Goal: Complete application form

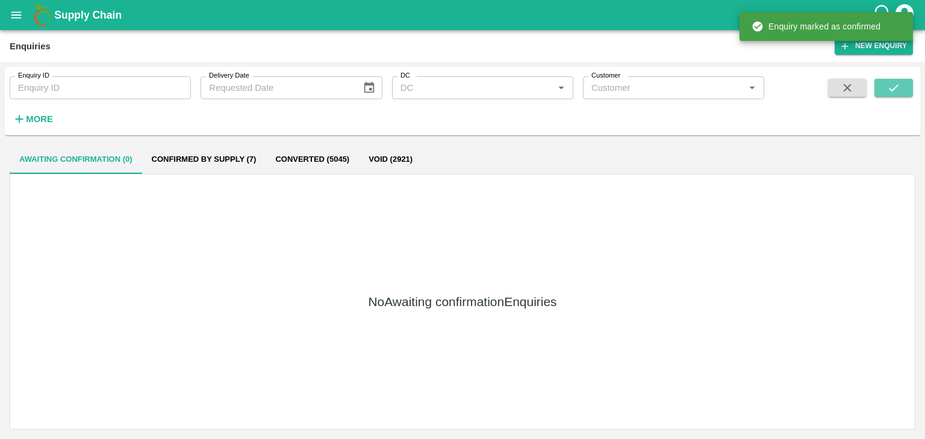
click at [890, 92] on icon "submit" at bounding box center [893, 87] width 13 height 13
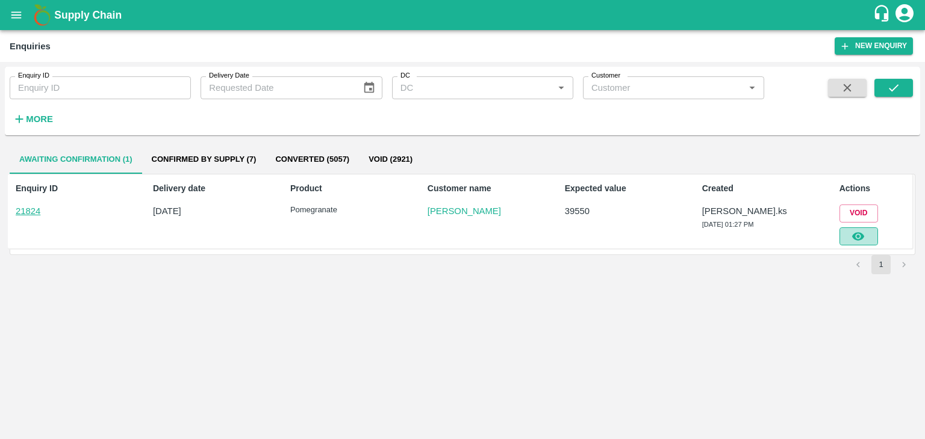
click at [858, 234] on icon "button" at bounding box center [858, 236] width 12 height 8
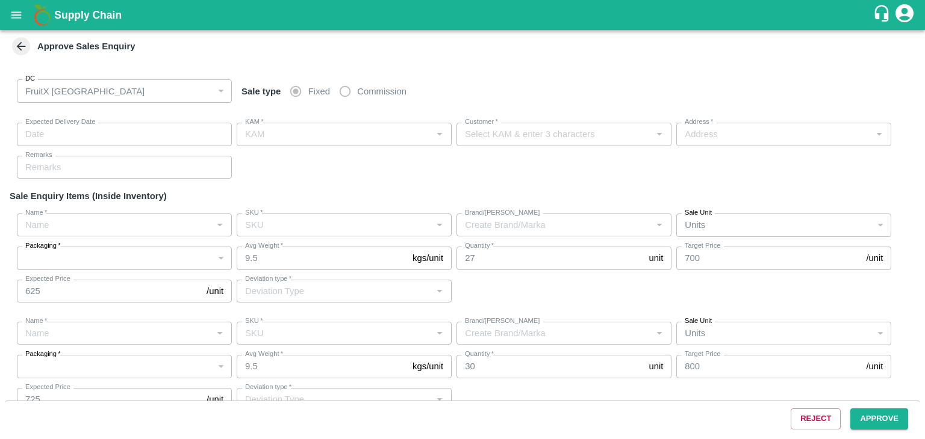
type input "[DATE] 01:30 PM"
type input "[PERSON_NAME].ks"
type input "[PERSON_NAME]"
type input "I53, huskur fruits Market , [GEOGRAPHIC_DATA] , [GEOGRAPHIC_DATA] , [GEOGRAPHIC…"
type input "Pomegranate"
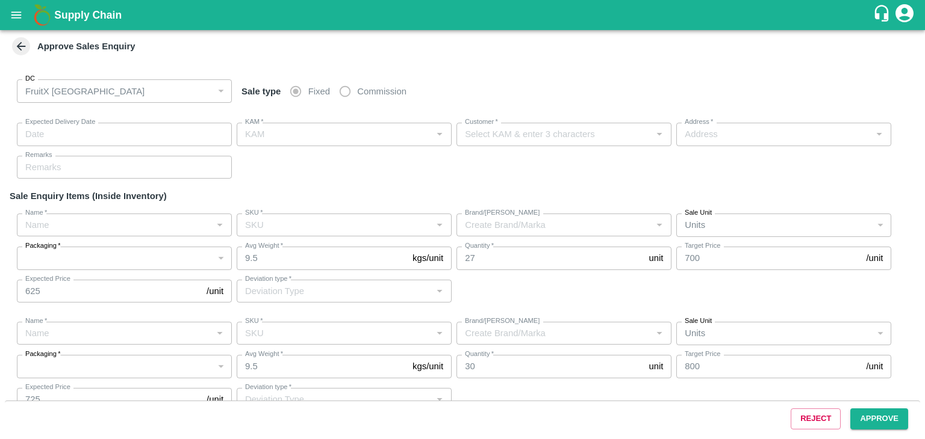
type input "MH-RYL-180-220"
type input "RBL"
type input "Others"
type input "Pomegranate"
type input "MH-RYL-220-250"
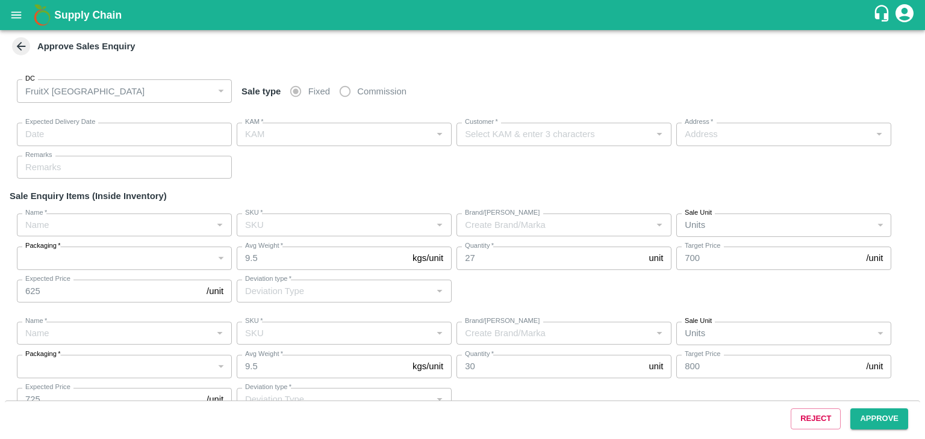
type input "RBL"
type input "Others"
type input "Pomegranate"
type input "MH-RYL-300-350"
type input "RBL"
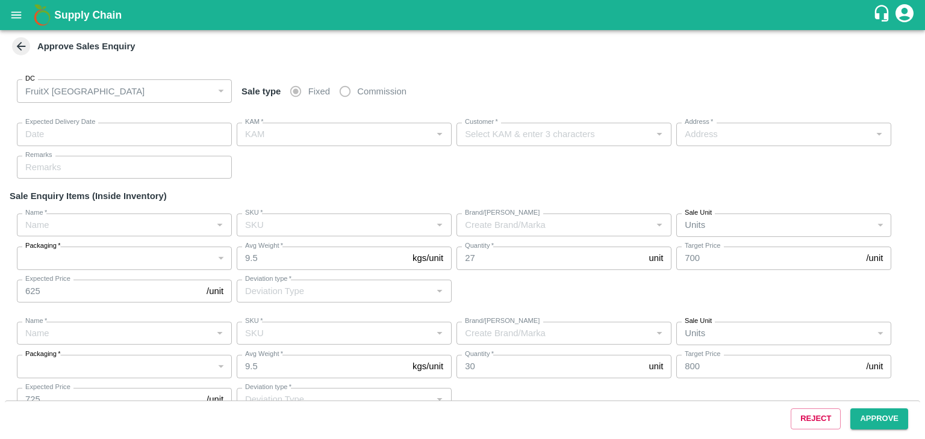
type input "Others"
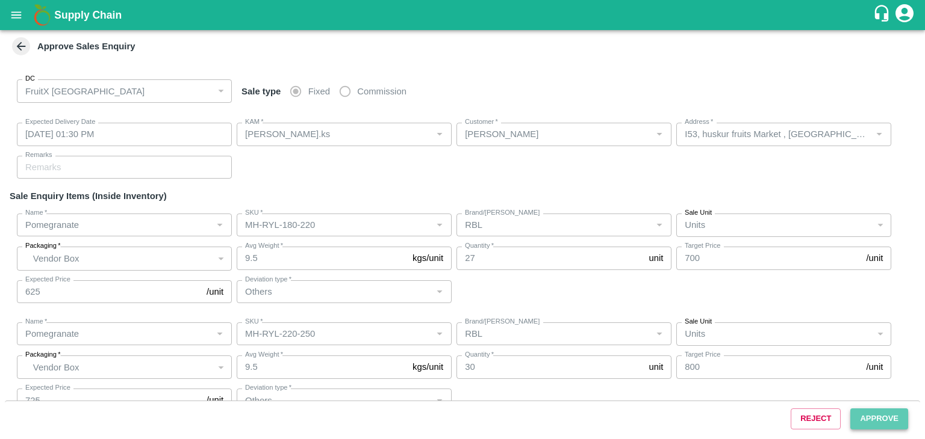
click at [876, 424] on button "Approve" at bounding box center [879, 419] width 58 height 21
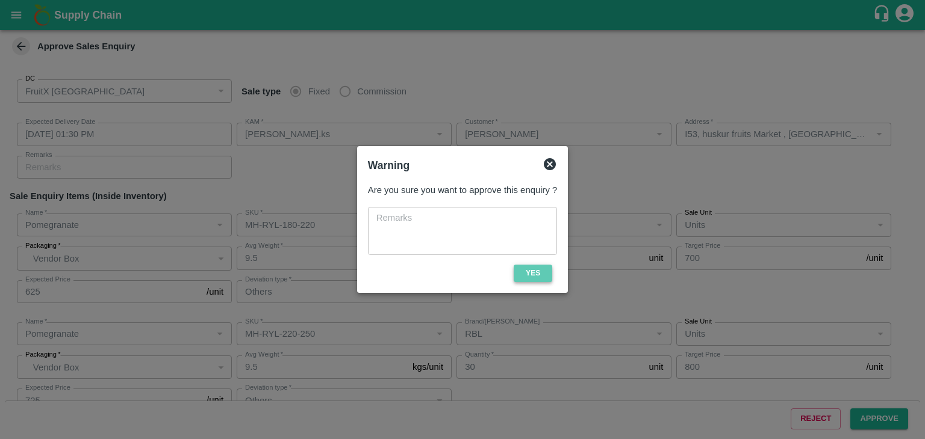
click at [532, 280] on button "Yes" at bounding box center [532, 273] width 39 height 17
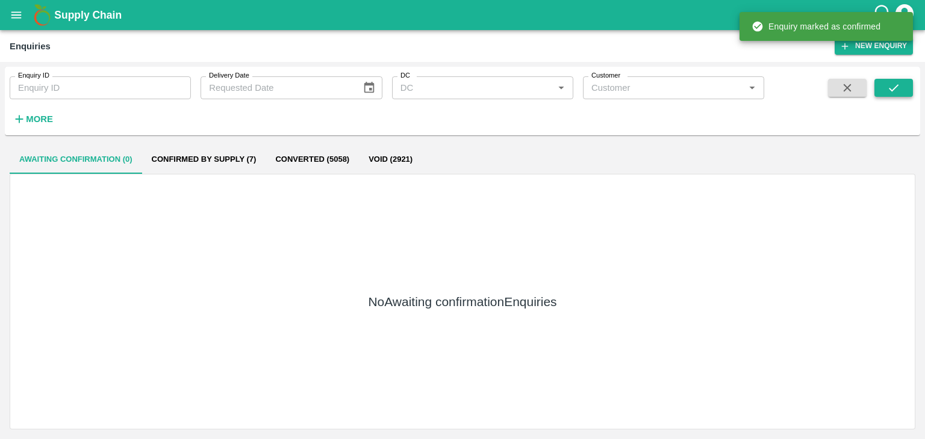
click at [891, 93] on icon "submit" at bounding box center [893, 87] width 13 height 13
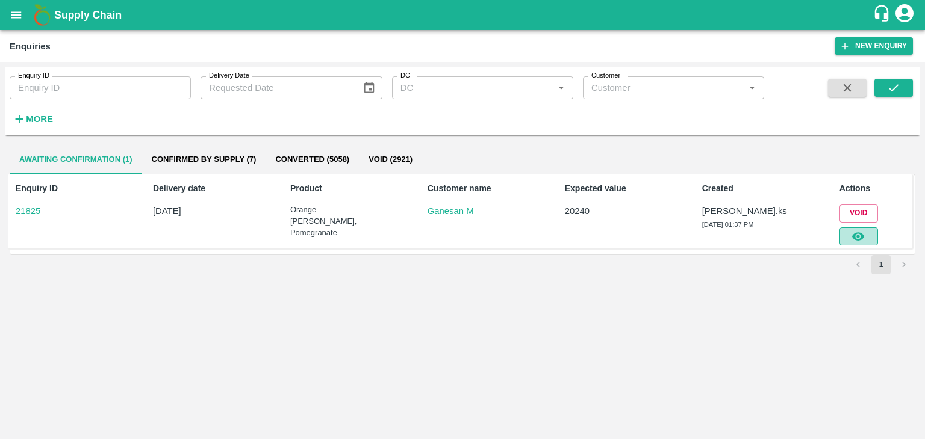
click at [852, 232] on icon "button" at bounding box center [857, 236] width 13 height 13
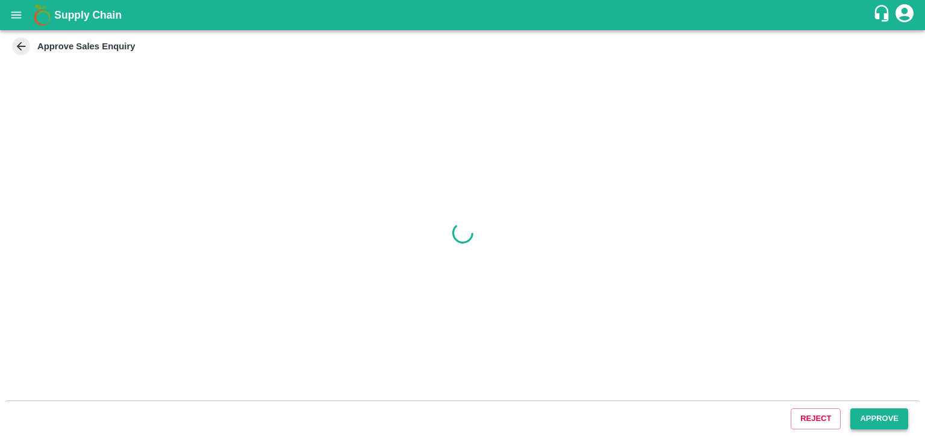
click at [868, 421] on button "Approve" at bounding box center [879, 419] width 58 height 21
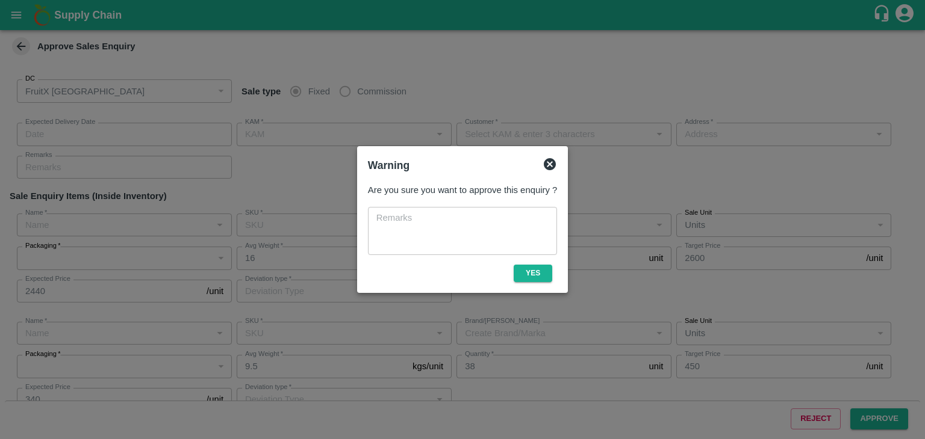
type input "[DATE] 01:50 PM"
type input "[PERSON_NAME].ks"
type input "Ganesan M"
type input "[STREET_ADDRESS][PERSON_NAME]"
type input "Orange [PERSON_NAME]"
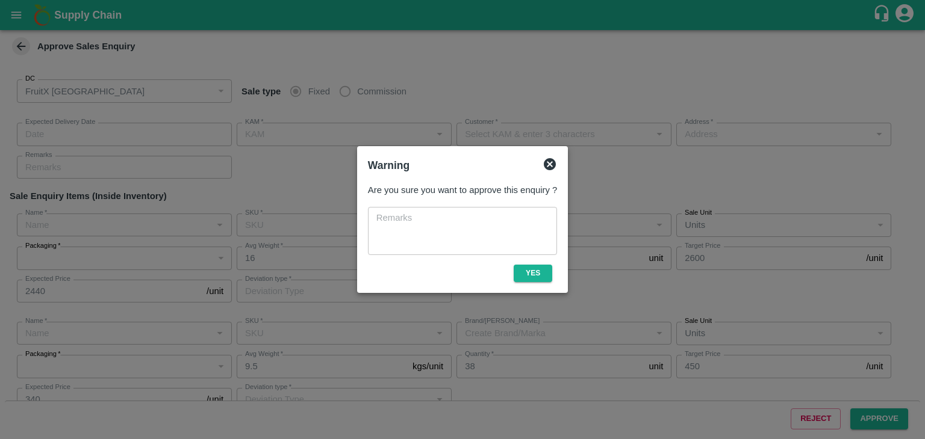
type input "72CT"
type input "LP SOUTHERN STAR"
type input "Others"
type input "Pomegranate"
type input "KA-Loose A"
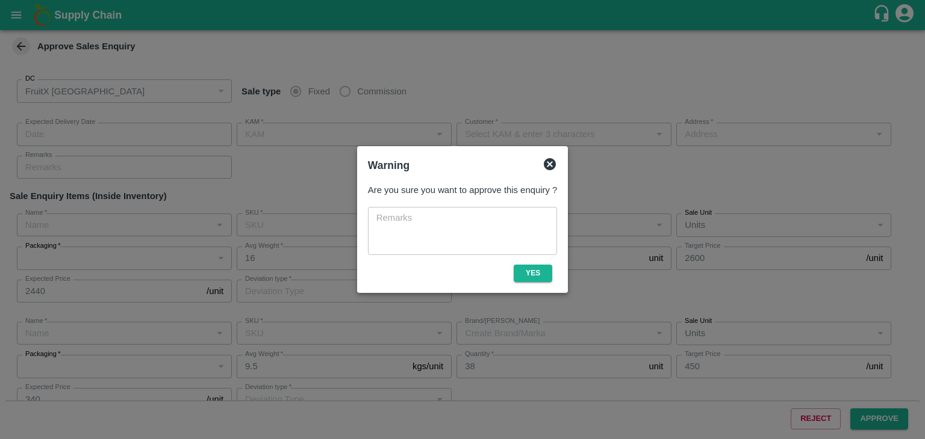
type input "GL"
type input "Others"
click at [542, 270] on button "Yes" at bounding box center [532, 273] width 39 height 17
